Goal: Task Accomplishment & Management: Complete application form

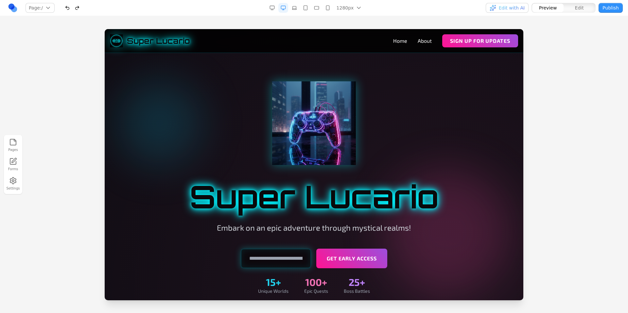
click at [12, 10] on link at bounding box center [13, 8] width 10 height 10
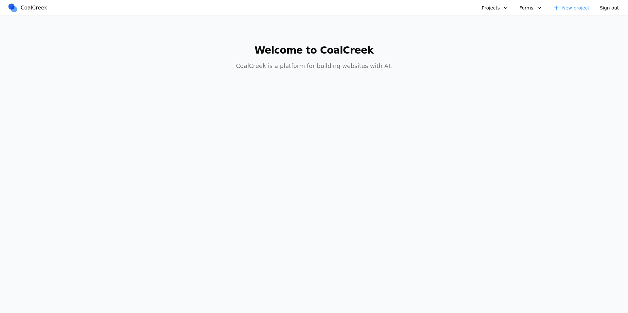
click at [493, 5] on button "Projects" at bounding box center [495, 8] width 35 height 10
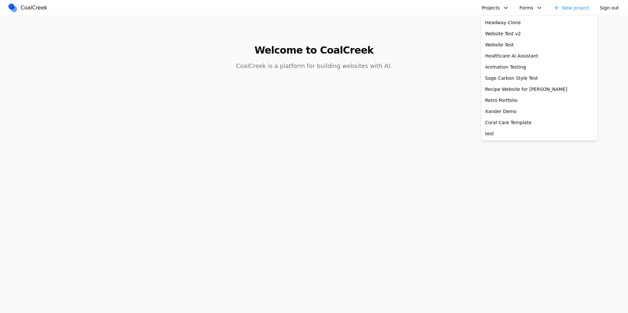
drag, startPoint x: 439, startPoint y: 29, endPoint x: 536, endPoint y: 15, distance: 97.8
click at [440, 29] on main "Welcome to CoalCreek CoalCreek is a platform for building websites with AI." at bounding box center [314, 54] width 502 height 76
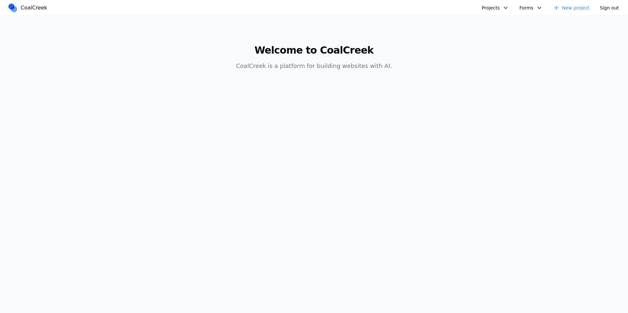
click at [582, 9] on link "New project" at bounding box center [571, 8] width 44 height 10
click at [468, 45] on main "Welcome to CoalCreek CoalCreek is a platform for building websites with AI." at bounding box center [314, 54] width 502 height 76
click at [568, 8] on link "New project" at bounding box center [571, 8] width 44 height 10
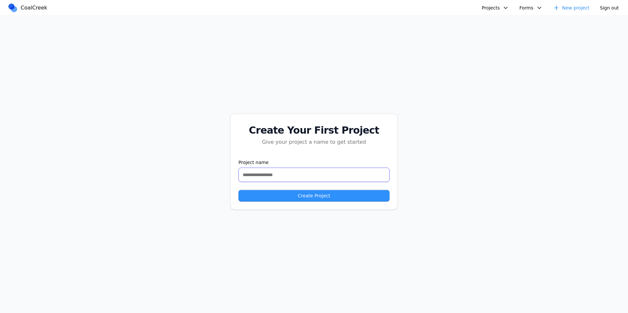
click at [301, 178] on input "text" at bounding box center [313, 175] width 151 height 14
type input "**********"
click at [309, 201] on button "Create Project" at bounding box center [313, 196] width 151 height 12
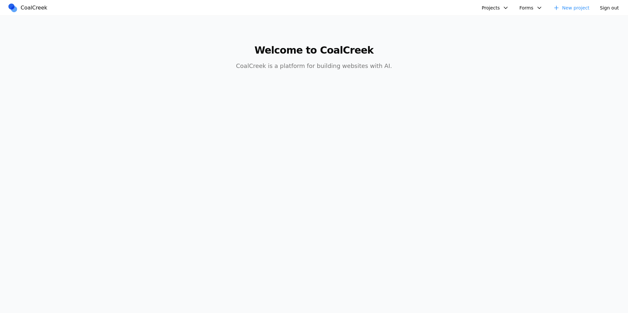
click at [502, 7] on button "Projects" at bounding box center [495, 8] width 35 height 10
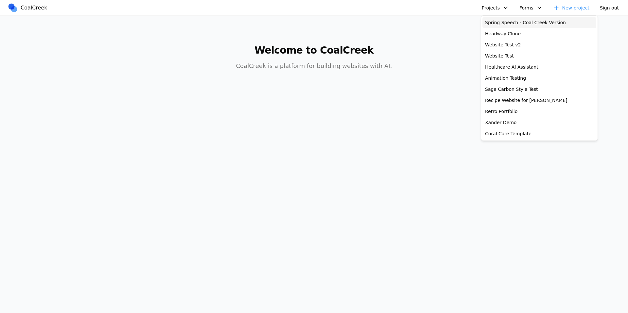
click at [506, 21] on link "Spring Speech - Coal Creek Version" at bounding box center [540, 22] width 114 height 11
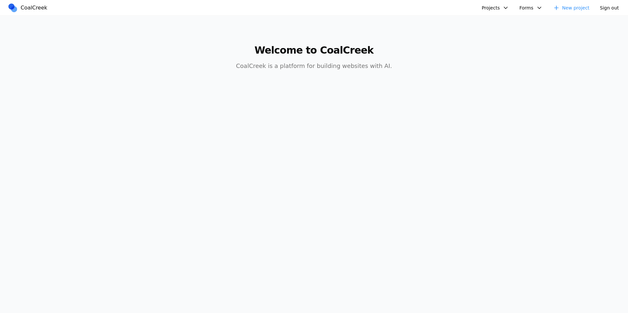
click at [605, 7] on button "Sign out" at bounding box center [609, 8] width 27 height 10
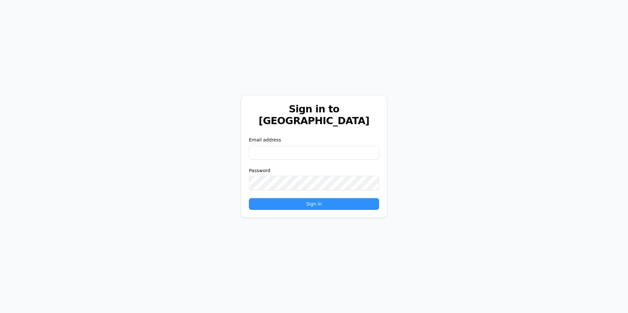
click at [299, 145] on input "email" at bounding box center [314, 152] width 130 height 14
paste input "**********"
type input "**********"
click at [311, 199] on button "Sign in" at bounding box center [314, 204] width 130 height 12
